Goal: Navigation & Orientation: Understand site structure

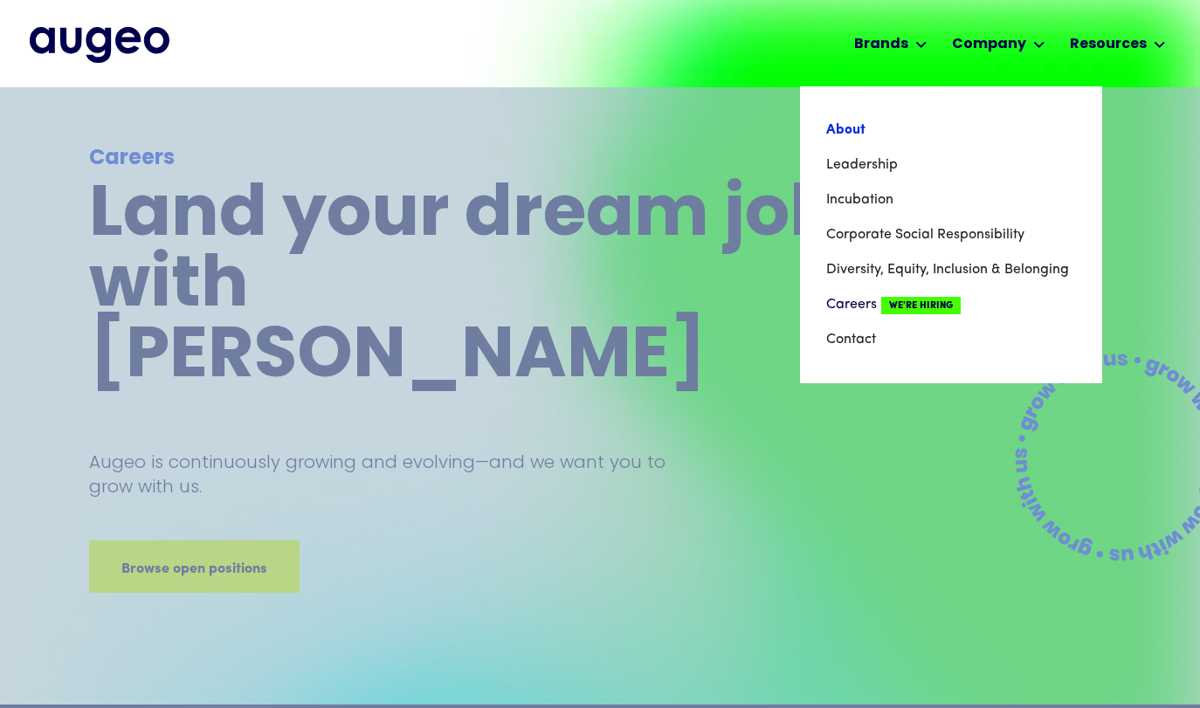
click at [852, 130] on link "About" at bounding box center [951, 130] width 250 height 35
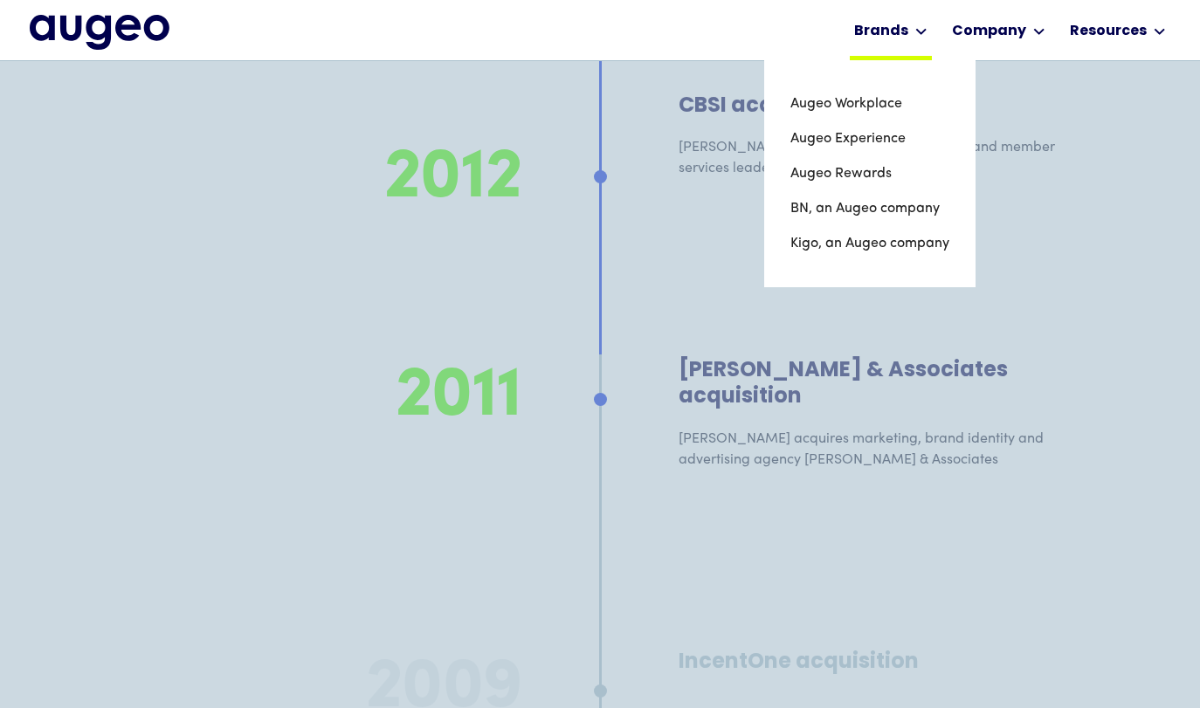
scroll to position [11942, 0]
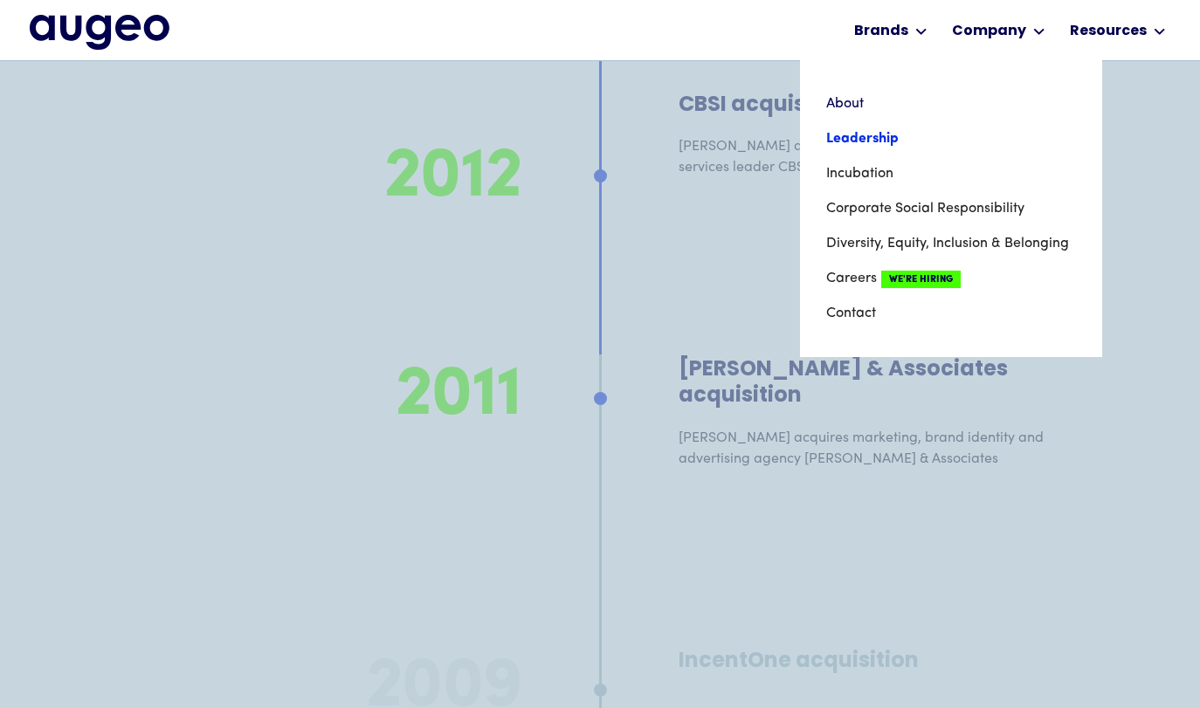
click at [869, 139] on link "Leadership" at bounding box center [951, 138] width 250 height 35
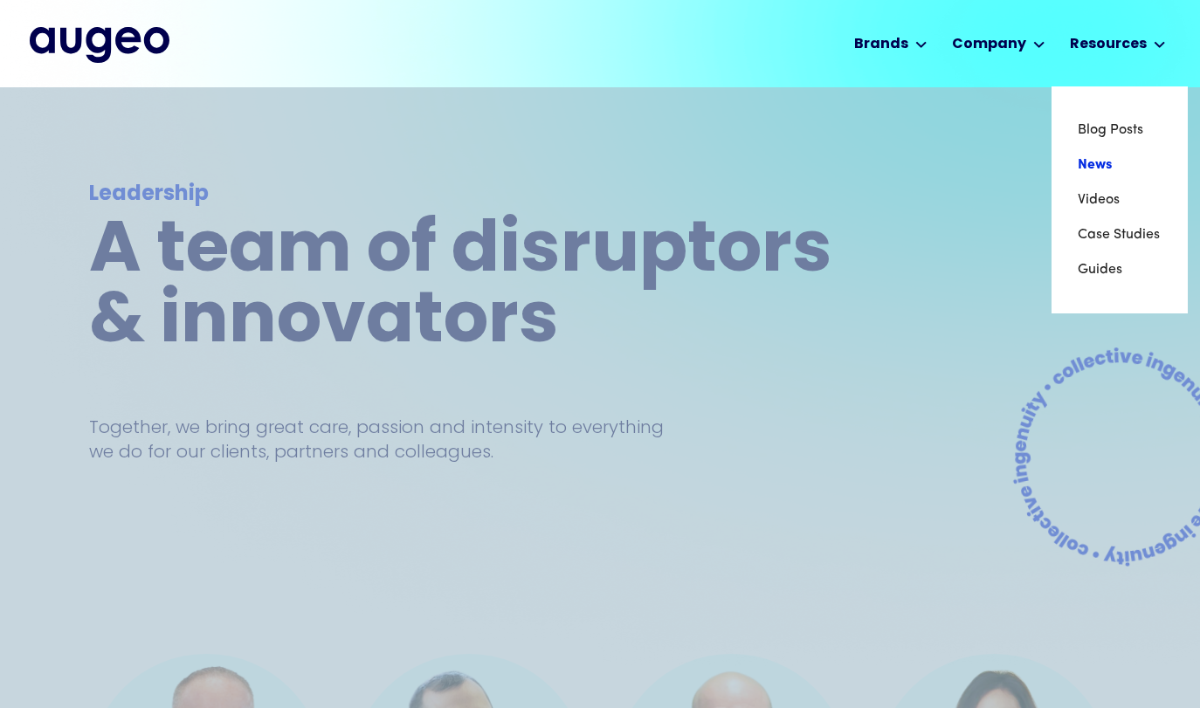
click at [1094, 171] on link "News" at bounding box center [1119, 165] width 84 height 35
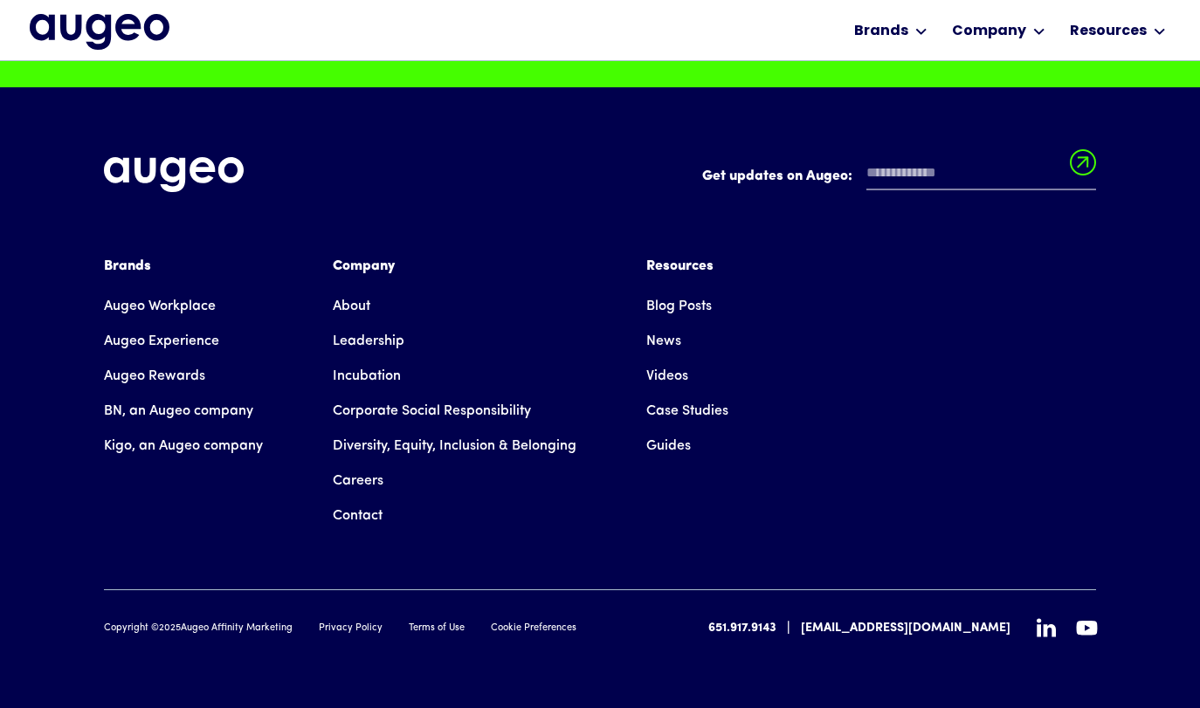
scroll to position [2033, 0]
